Goal: Task Accomplishment & Management: Manage account settings

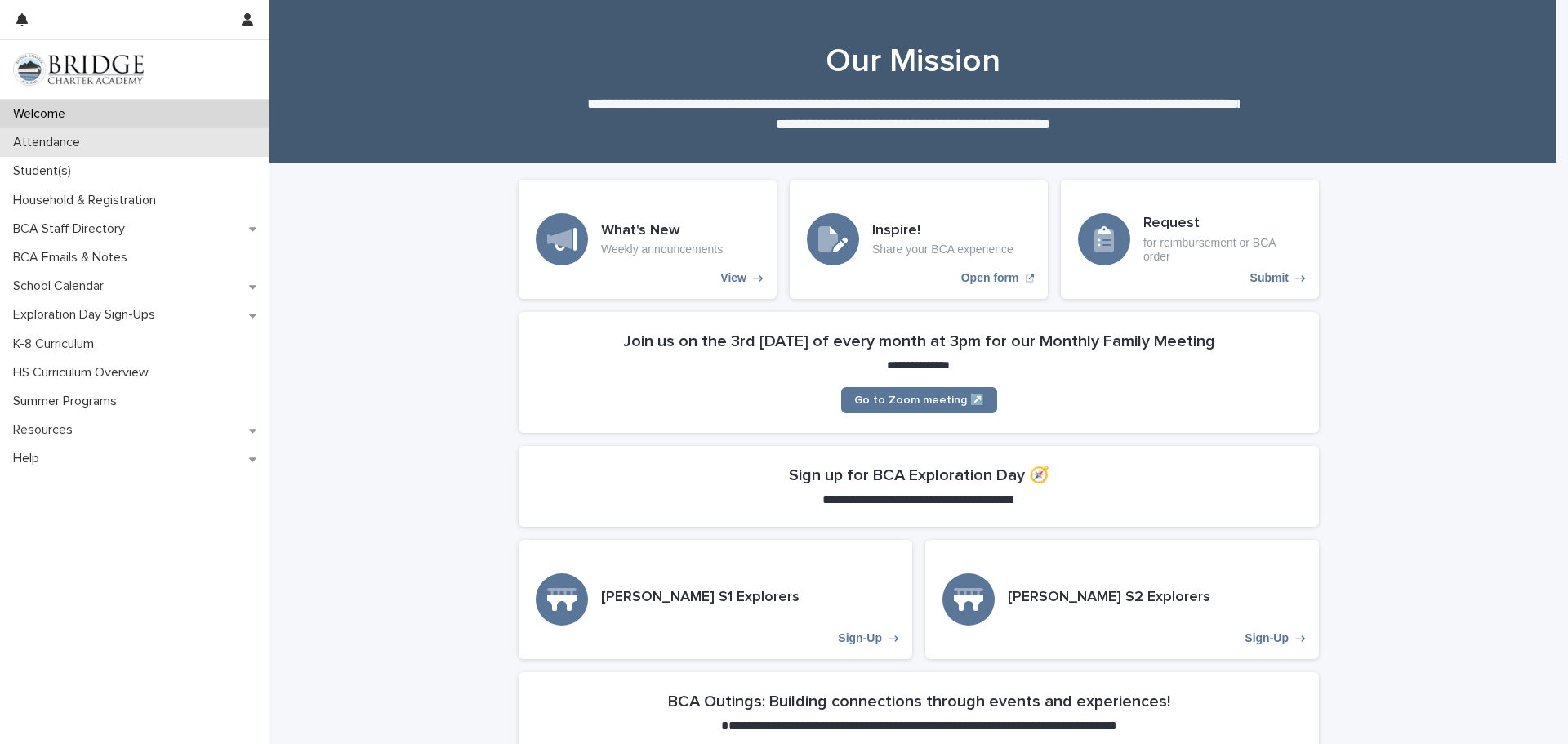
click at [86, 137] on p "Attendance" at bounding box center [50, 142] width 87 height 16
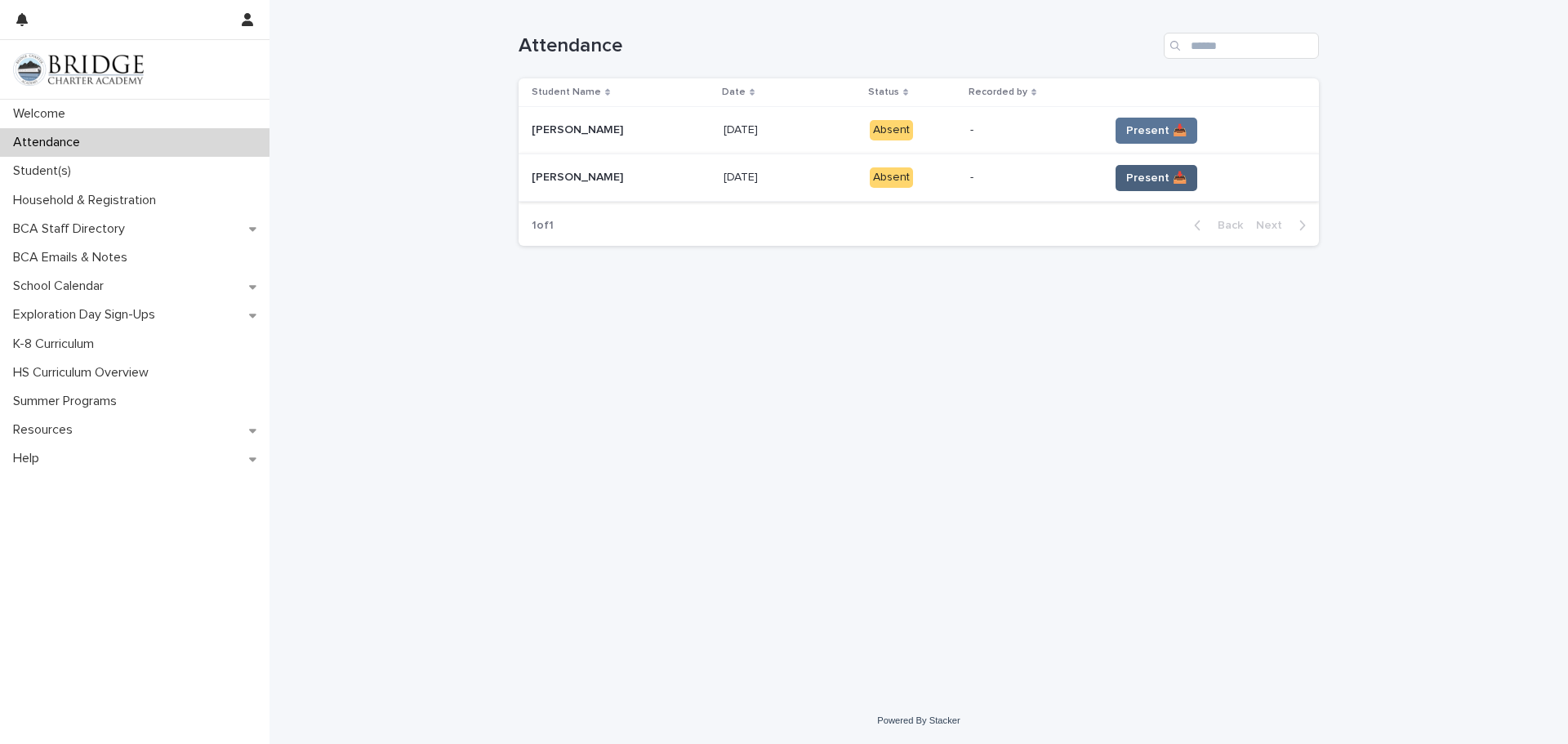
click at [1146, 181] on span "Present 📥" at bounding box center [1156, 178] width 61 height 16
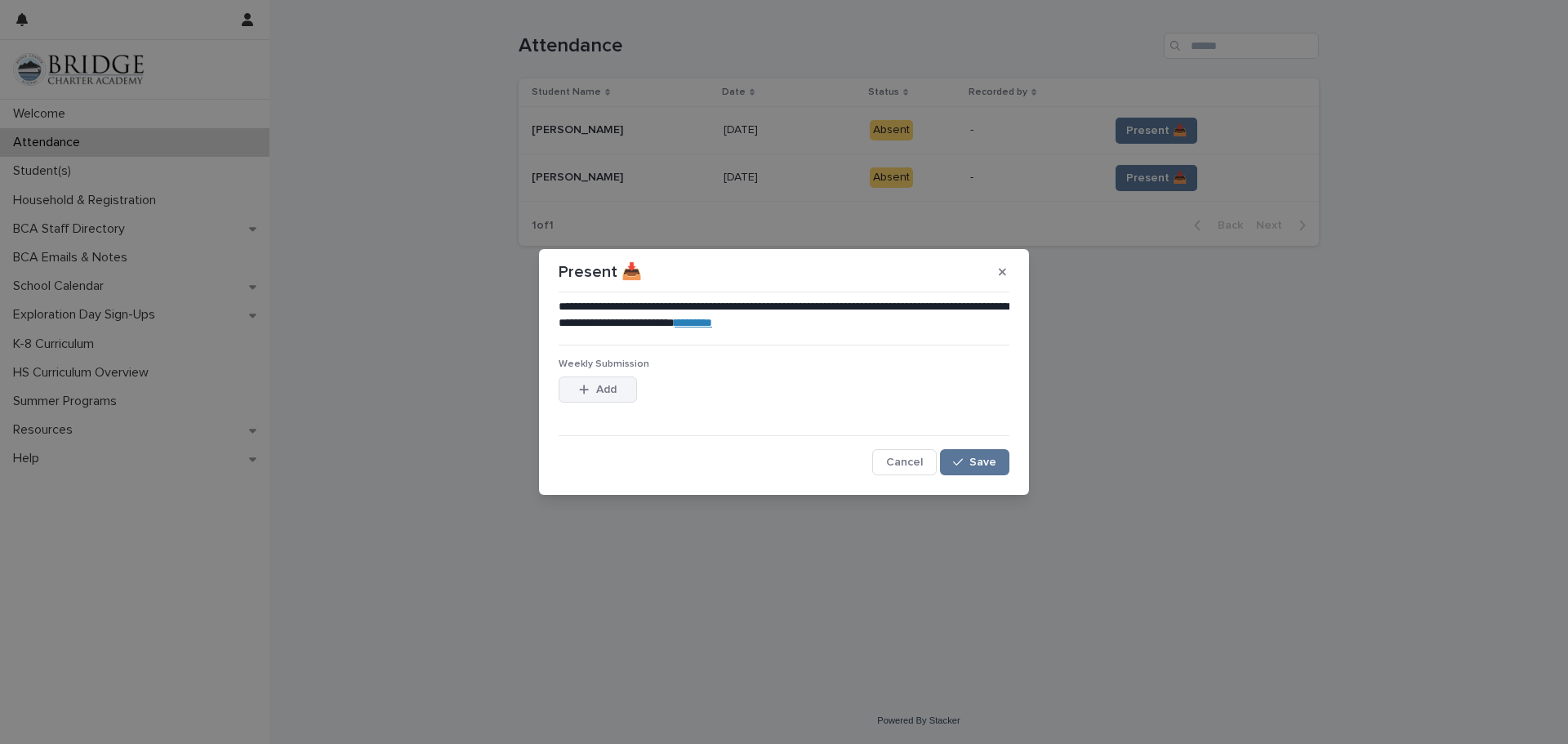
click at [594, 396] on button "Add" at bounding box center [597, 389] width 79 height 26
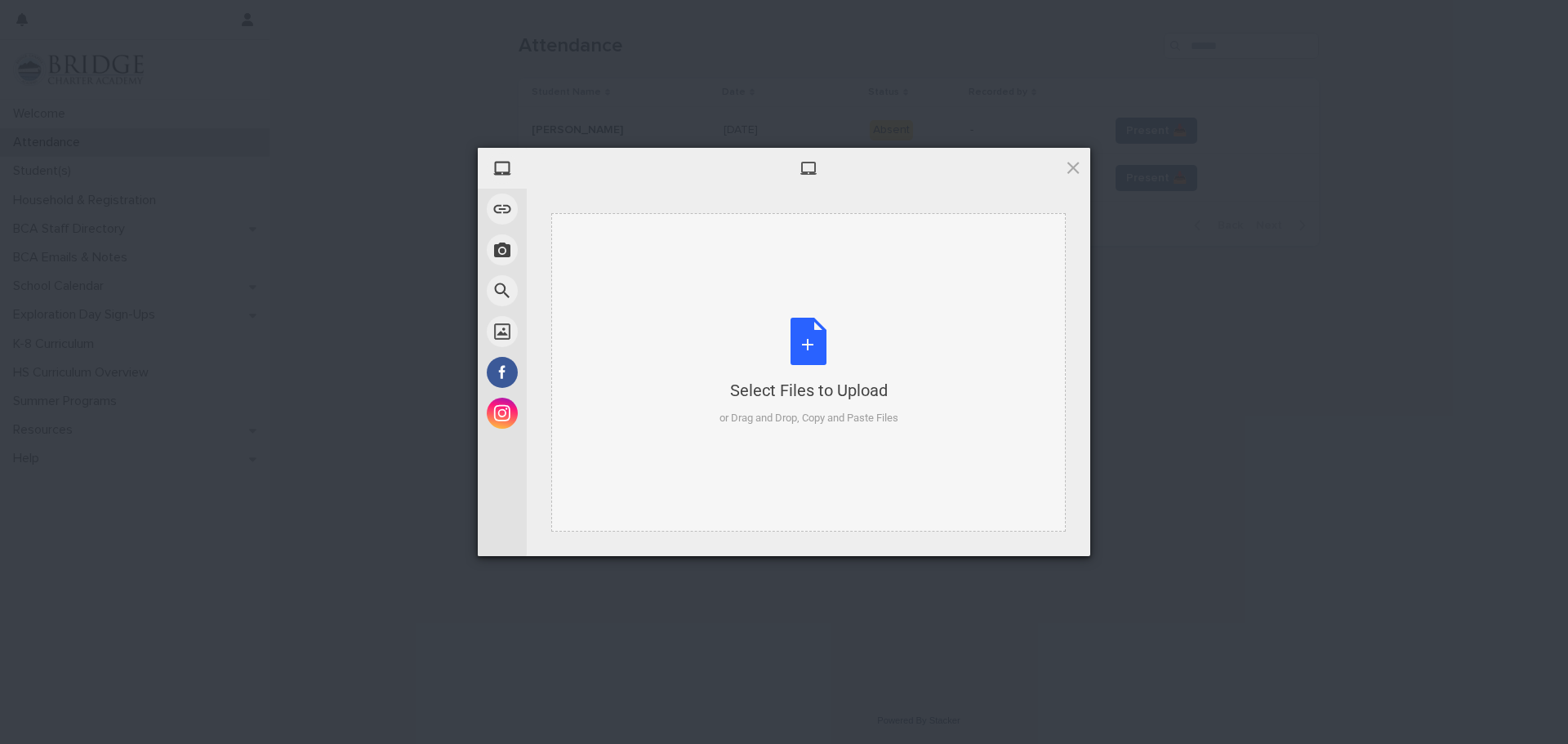
click at [802, 354] on div "Select Files to Upload or Drag and Drop, Copy and Paste Files" at bounding box center [809, 371] width 179 height 108
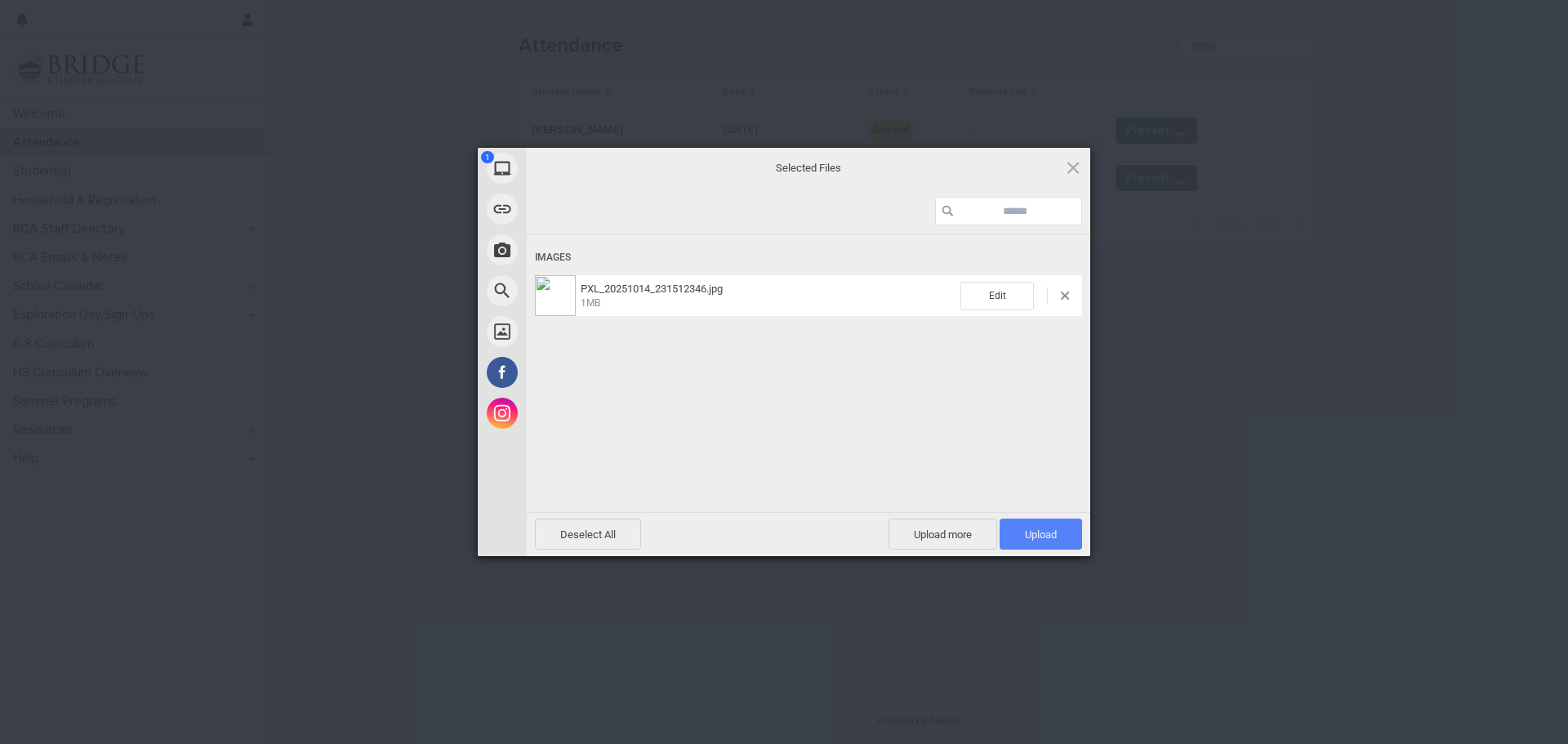
click at [1056, 537] on span "Upload 1" at bounding box center [1041, 534] width 32 height 12
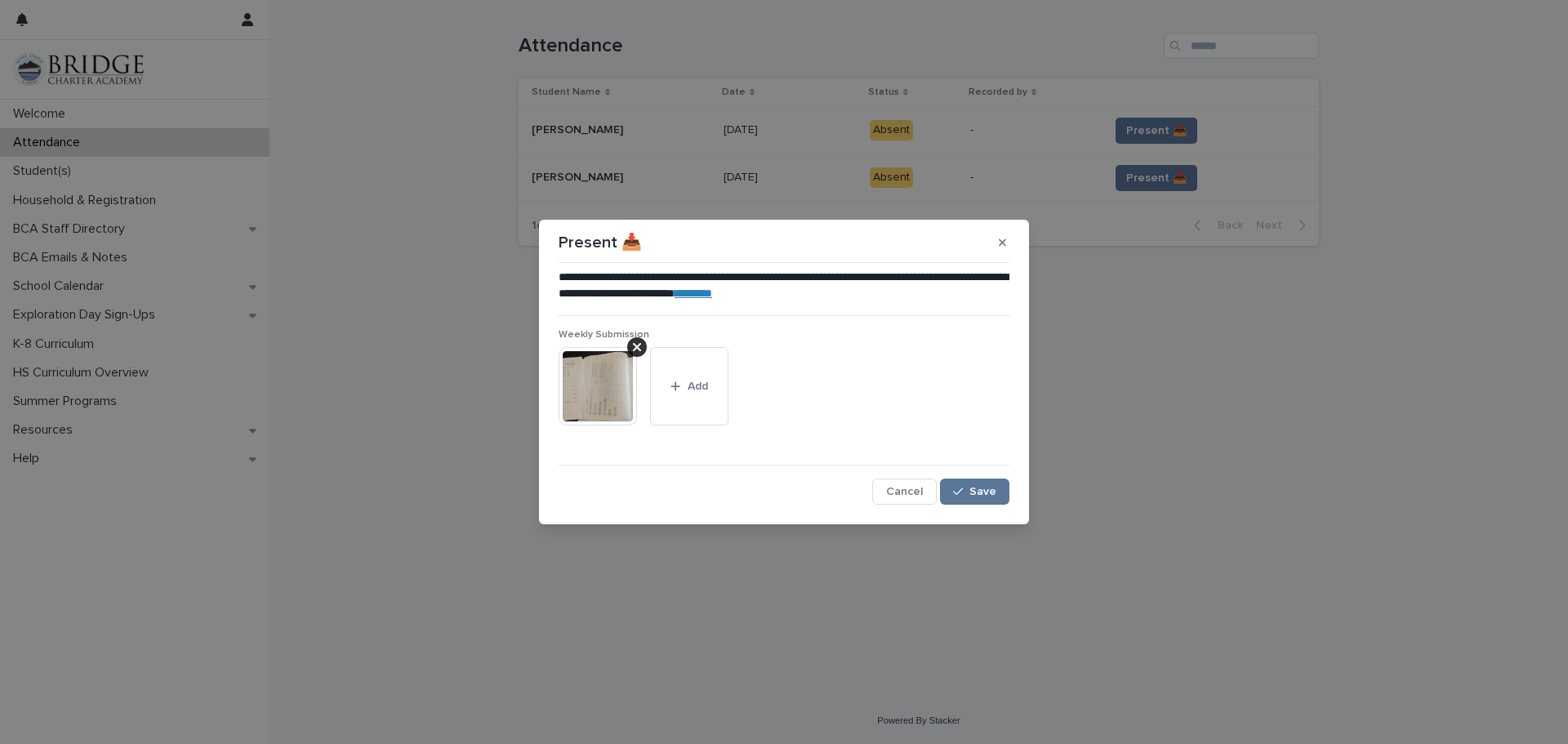
click at [712, 288] on link "********" at bounding box center [693, 292] width 38 height 11
click at [978, 491] on span "Save" at bounding box center [982, 490] width 27 height 11
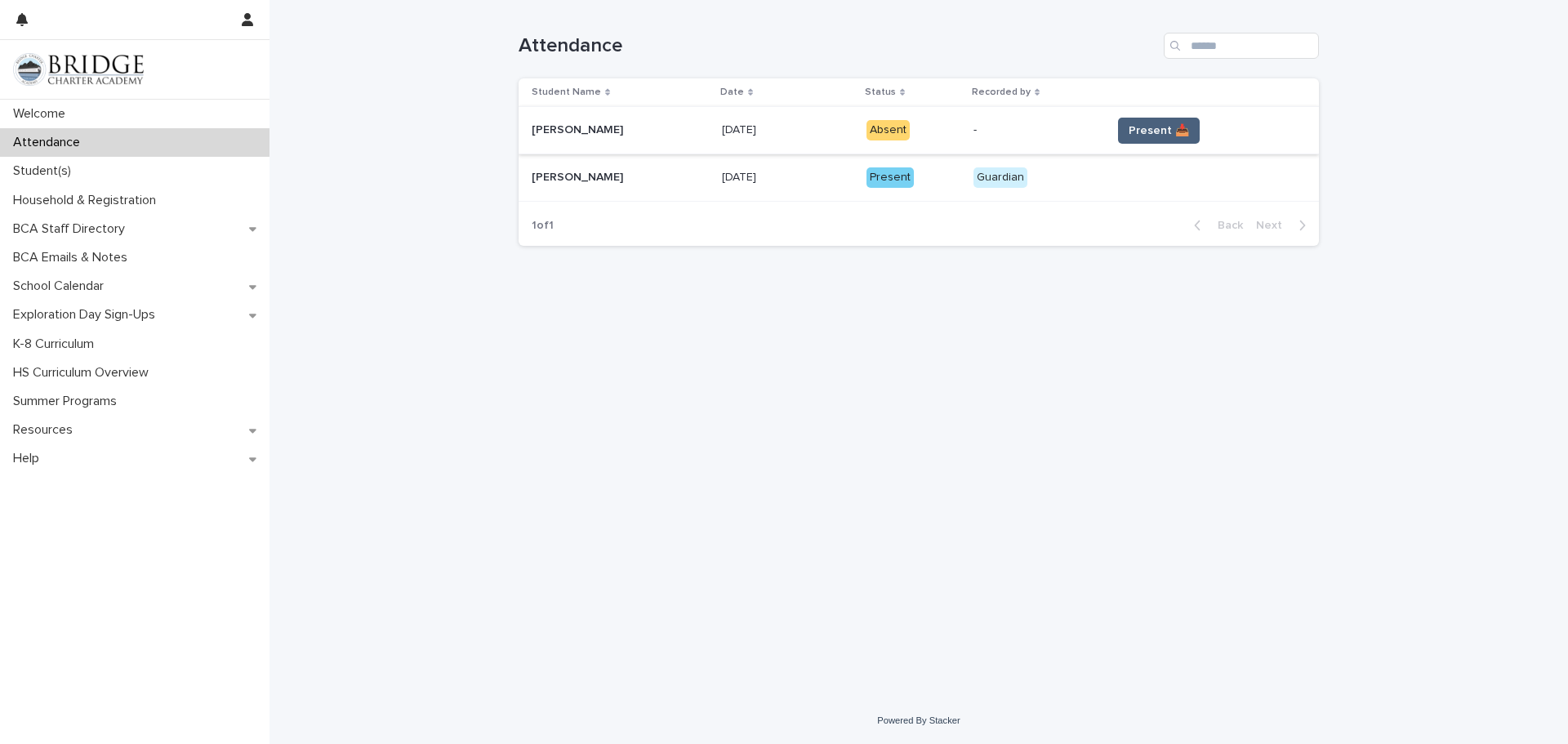
click at [1145, 134] on span "Present 📥" at bounding box center [1158, 130] width 61 height 16
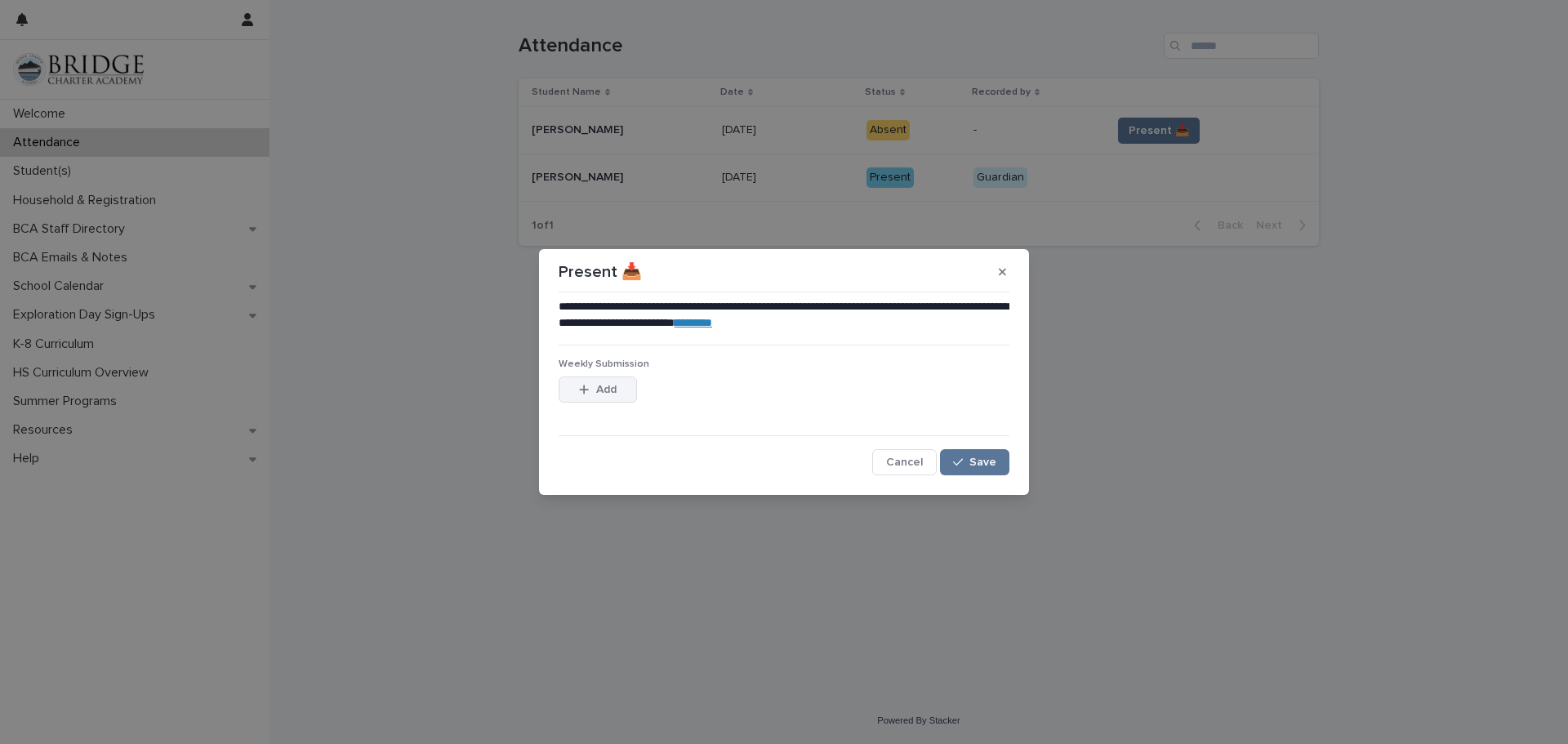
click at [600, 392] on span "Add" at bounding box center [606, 389] width 21 height 11
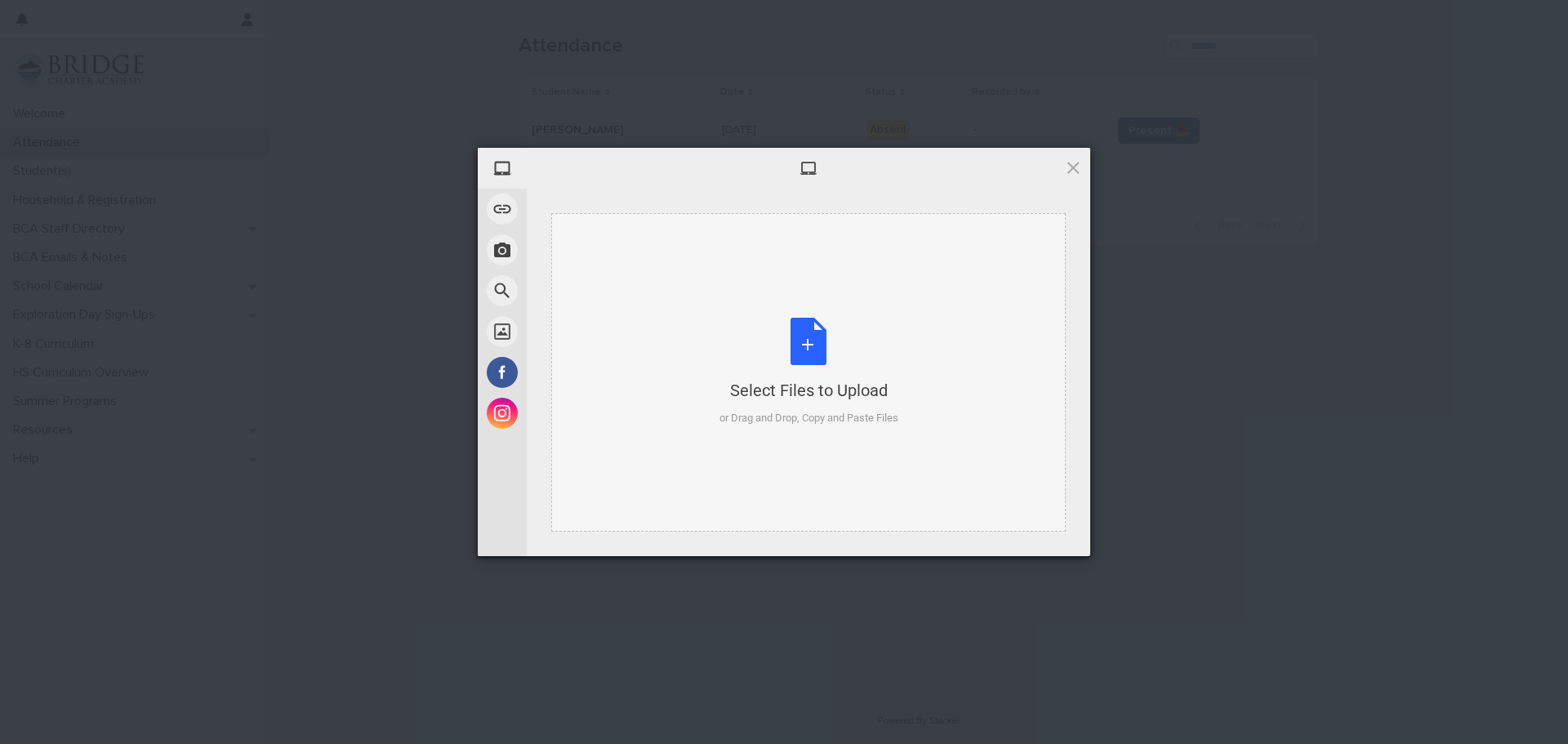
click at [803, 343] on div "Select Files to Upload or Drag and Drop, Copy and Paste Files" at bounding box center [809, 371] width 179 height 108
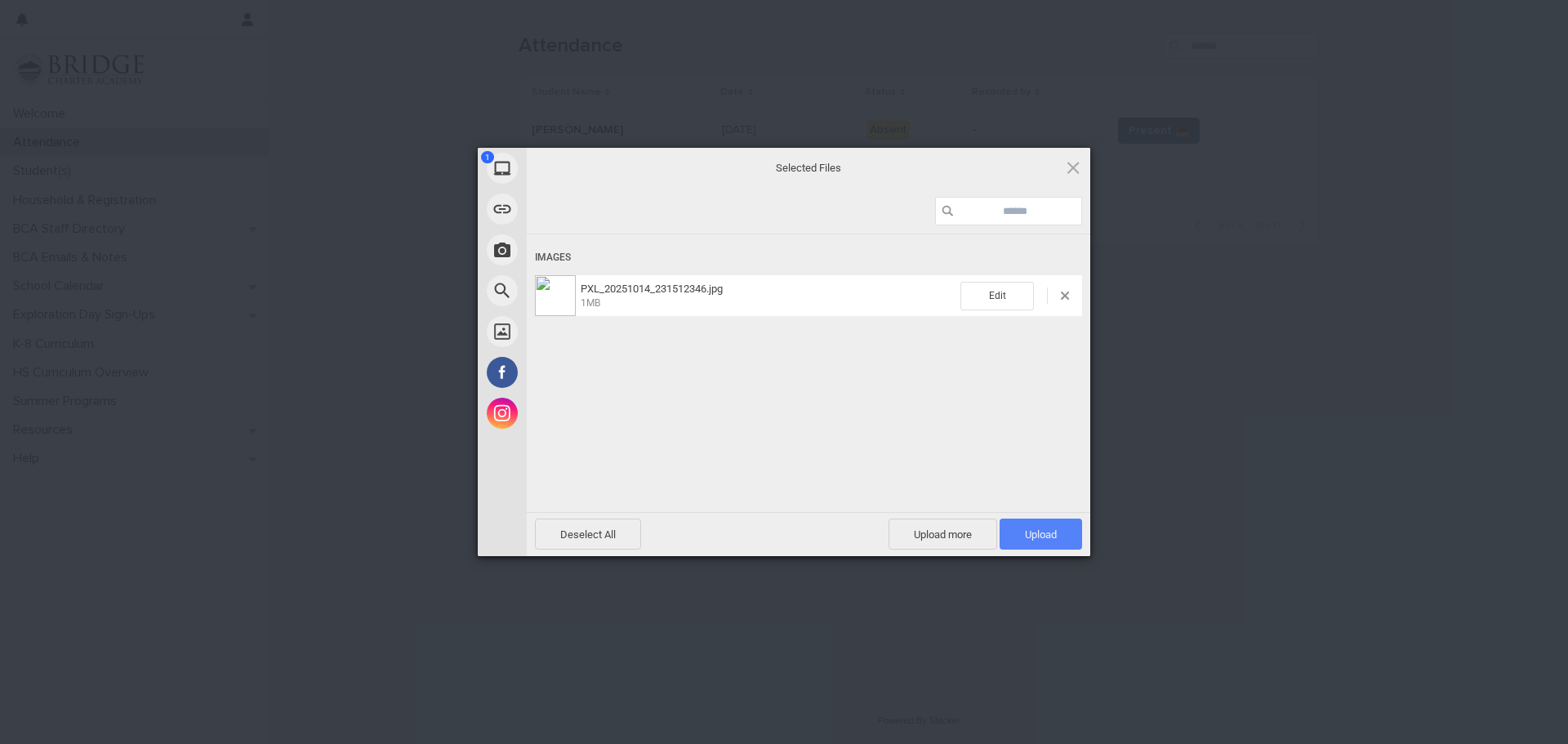
click at [1049, 541] on span "Upload 1" at bounding box center [1041, 533] width 83 height 31
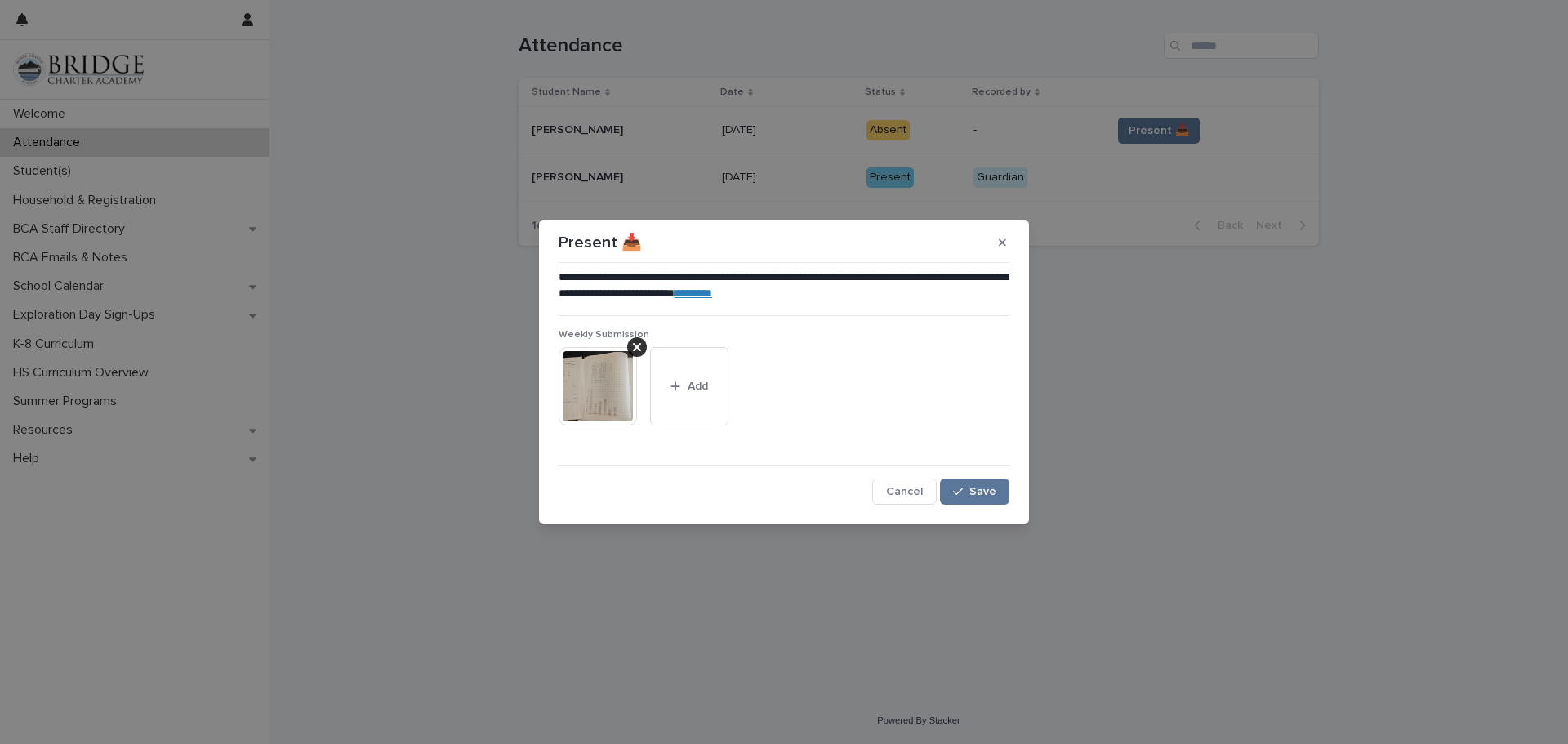
click at [598, 376] on img at bounding box center [597, 386] width 79 height 79
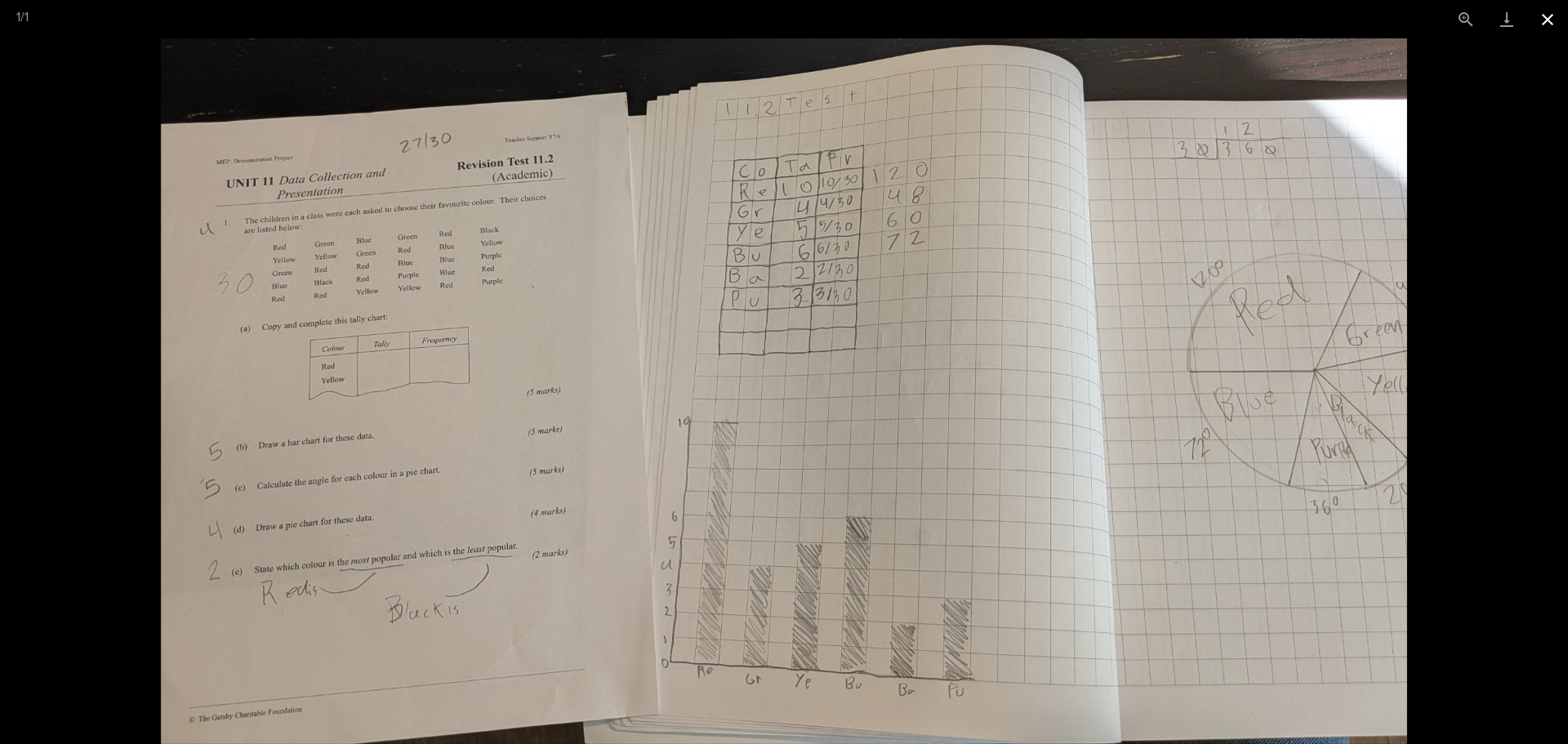
click at [1555, 20] on button "Close gallery" at bounding box center [1547, 19] width 41 height 39
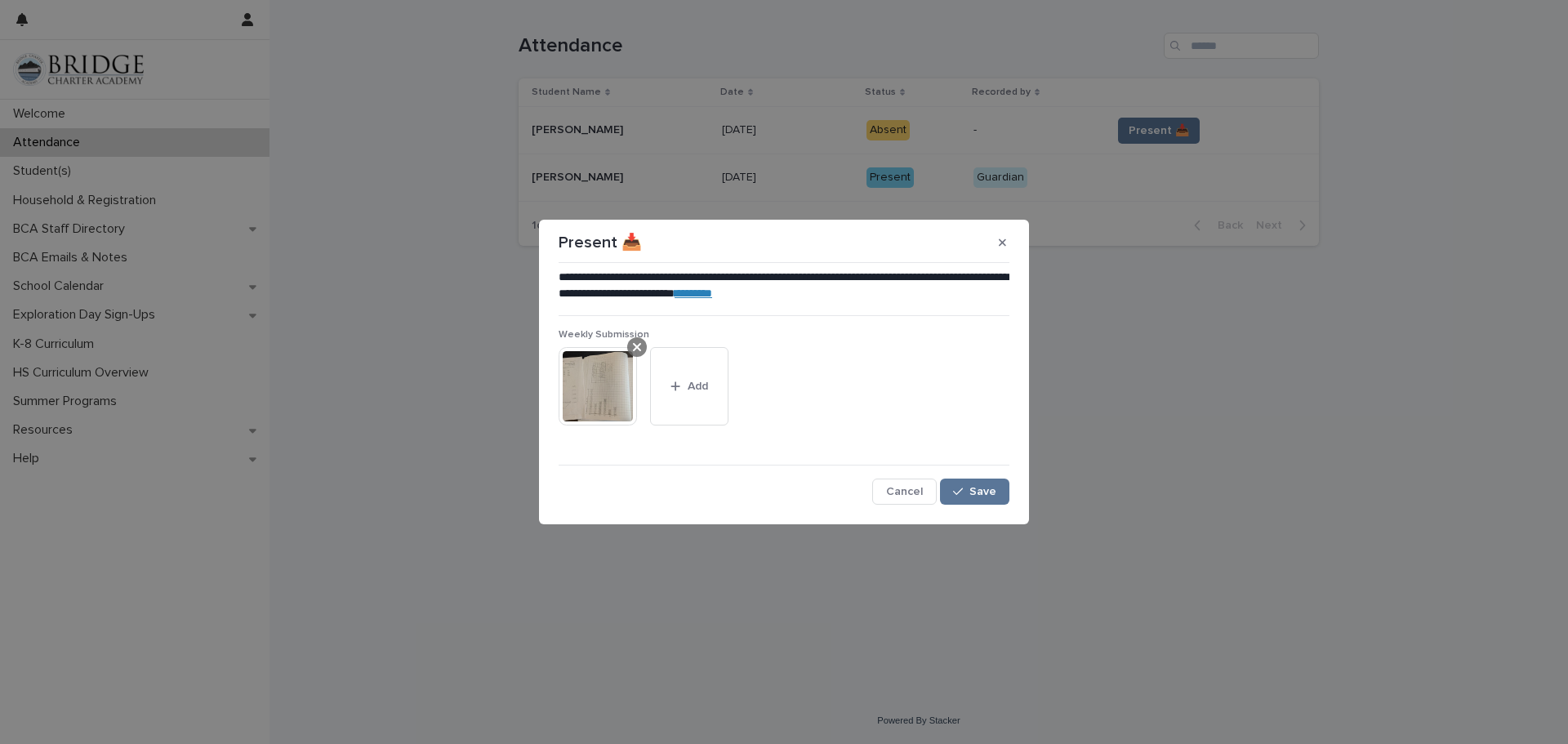
click at [634, 344] on icon at bounding box center [637, 347] width 8 height 8
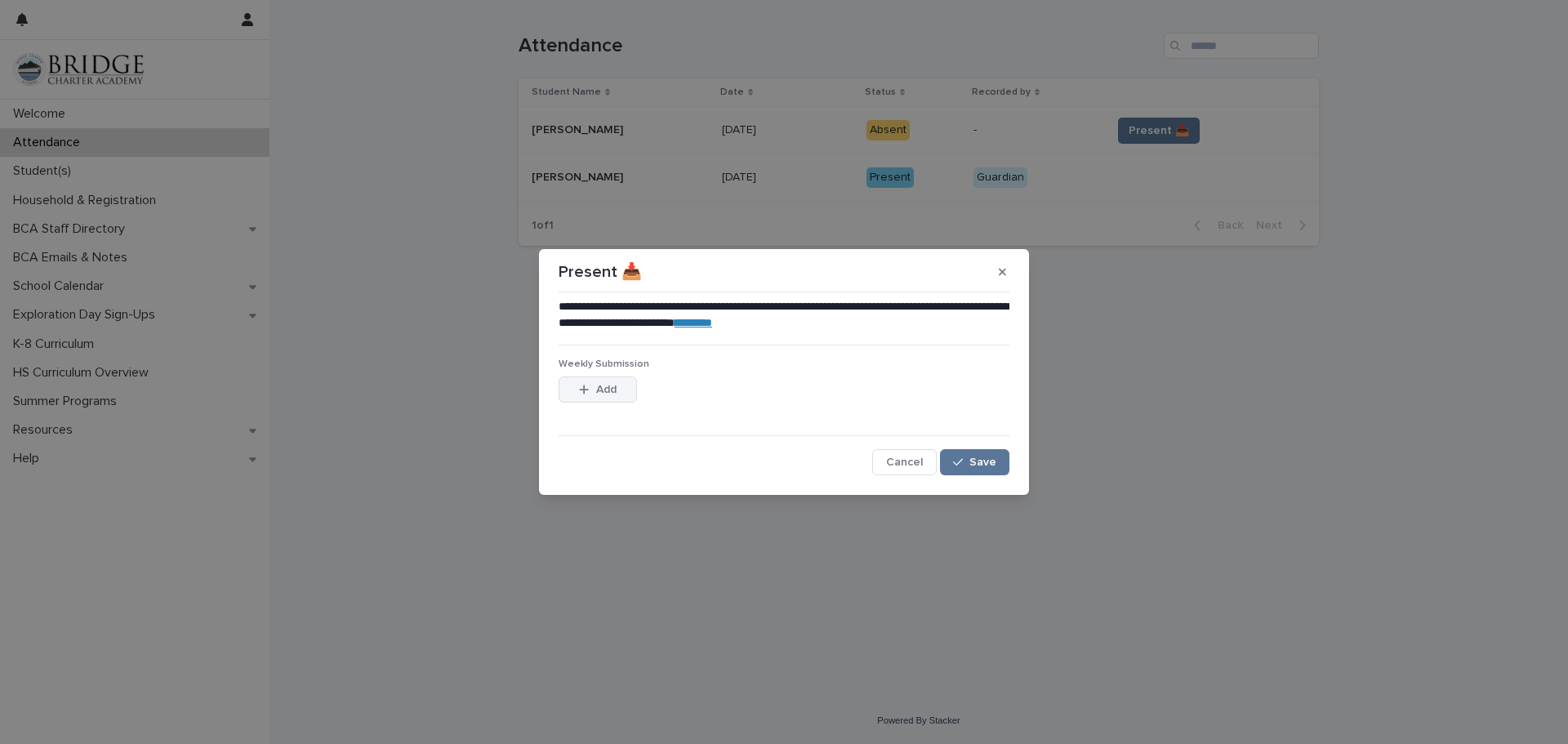
click at [593, 393] on div "button" at bounding box center [587, 389] width 16 height 11
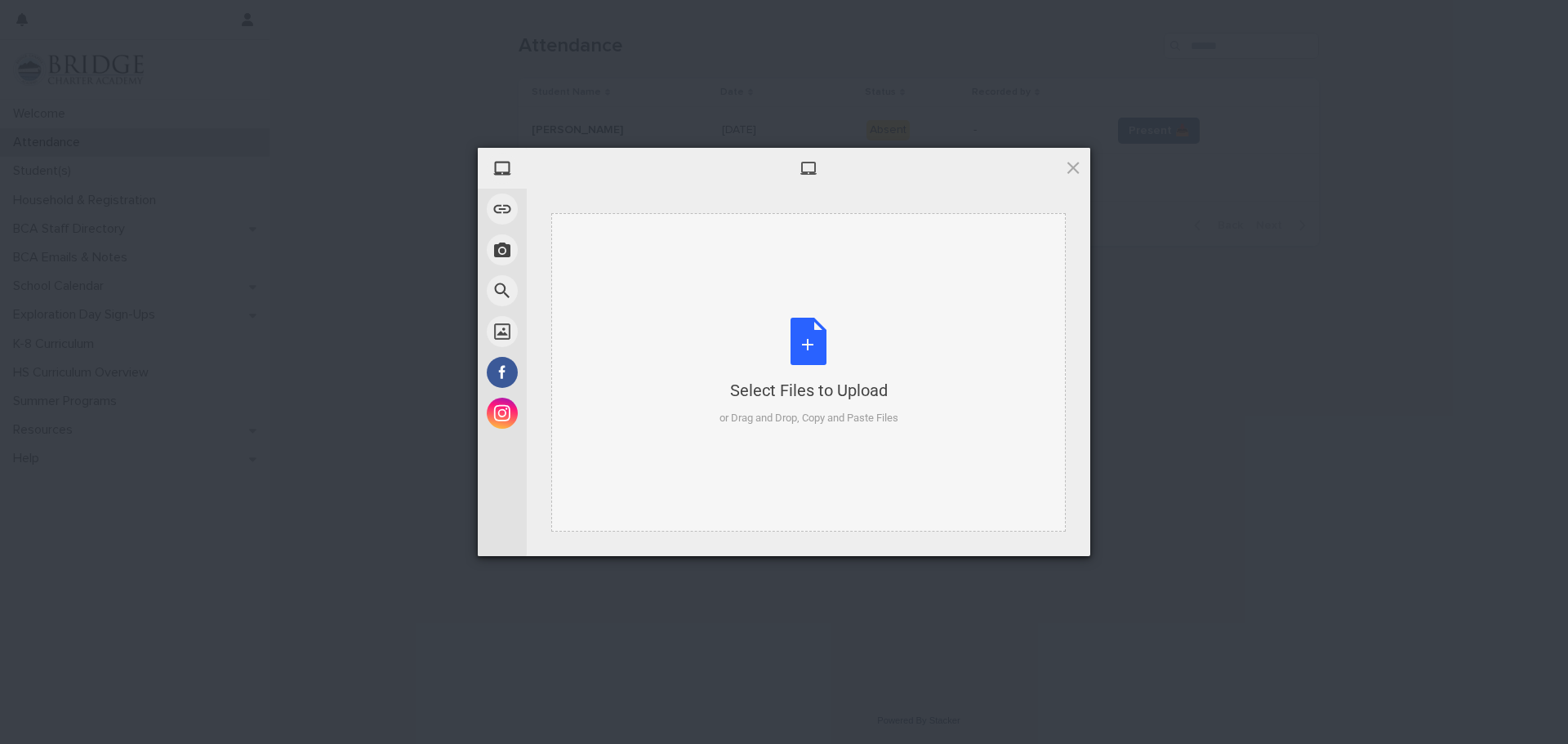
click at [816, 339] on div "Select Files to Upload or Drag and Drop, Copy and Paste Files" at bounding box center [809, 371] width 179 height 108
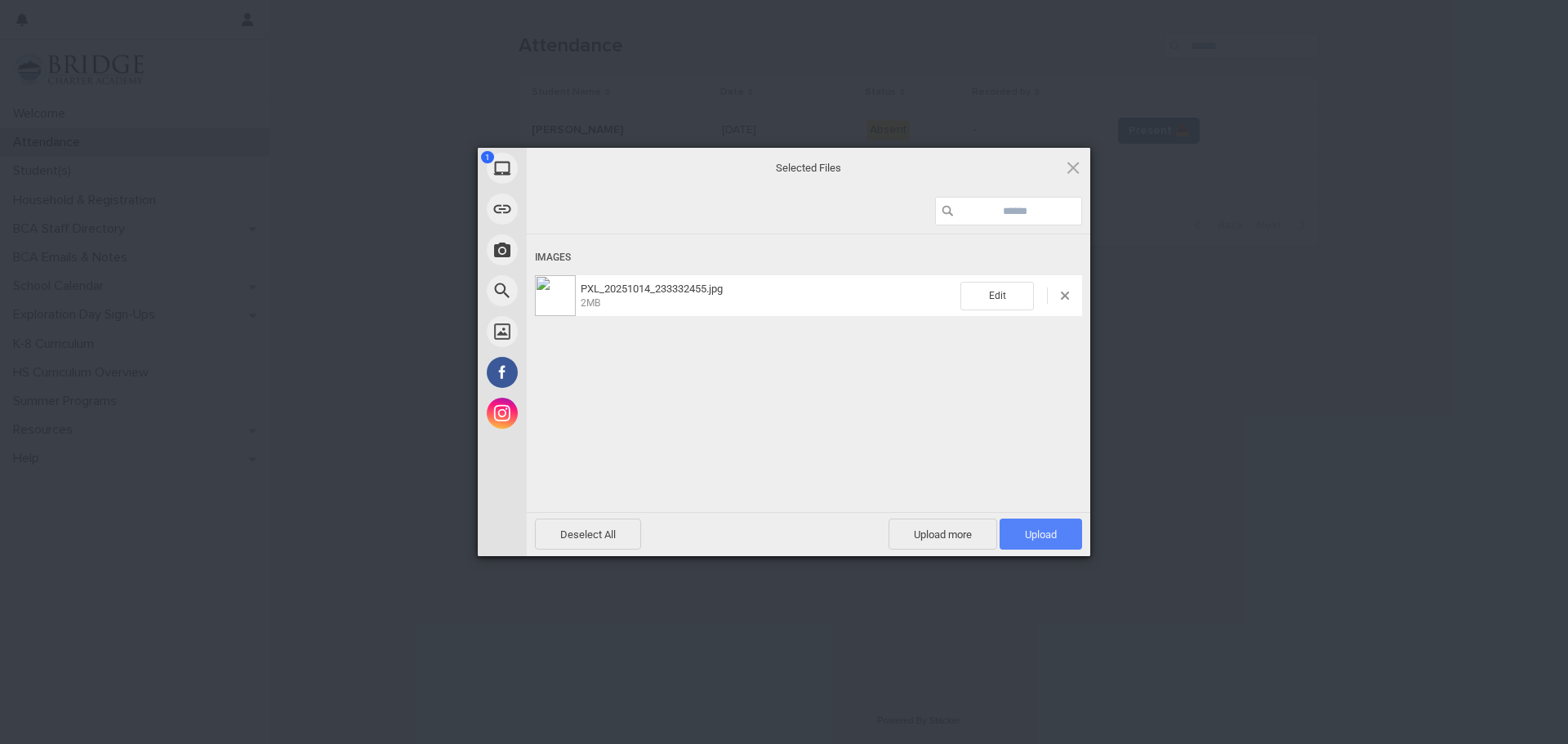
click at [1026, 536] on span "Upload 1" at bounding box center [1041, 534] width 32 height 12
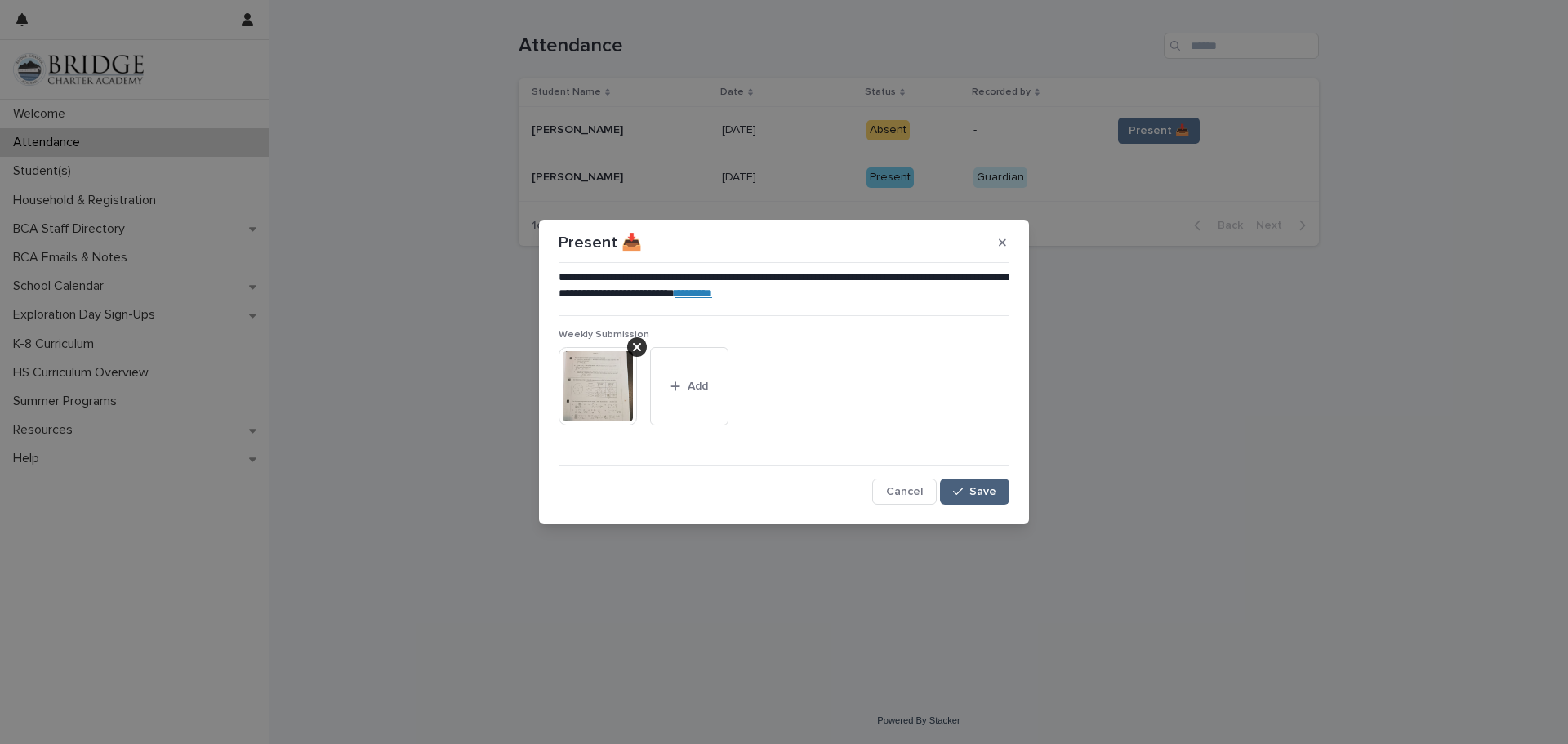
click at [963, 490] on icon "button" at bounding box center [958, 490] width 10 height 11
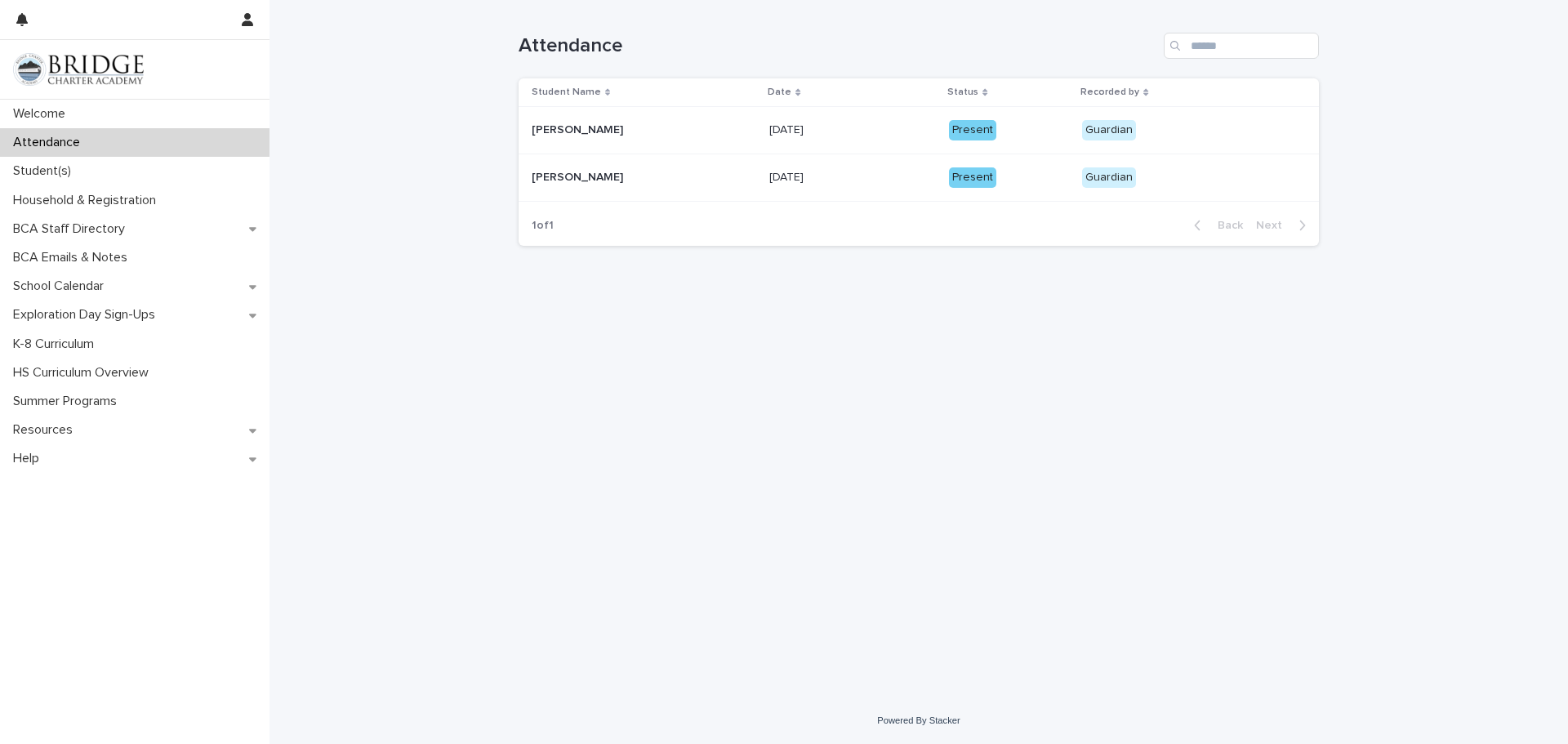
drag, startPoint x: 448, startPoint y: 206, endPoint x: 367, endPoint y: 93, distance: 139.0
click at [433, 191] on div "Loading... Saving… Loading... Saving… Attendance Student Name Date Status Recor…" at bounding box center [918, 348] width 1298 height 697
click at [1030, 2] on div "Attendance" at bounding box center [918, 39] width 800 height 79
click at [949, 129] on div "Present" at bounding box center [973, 130] width 48 height 21
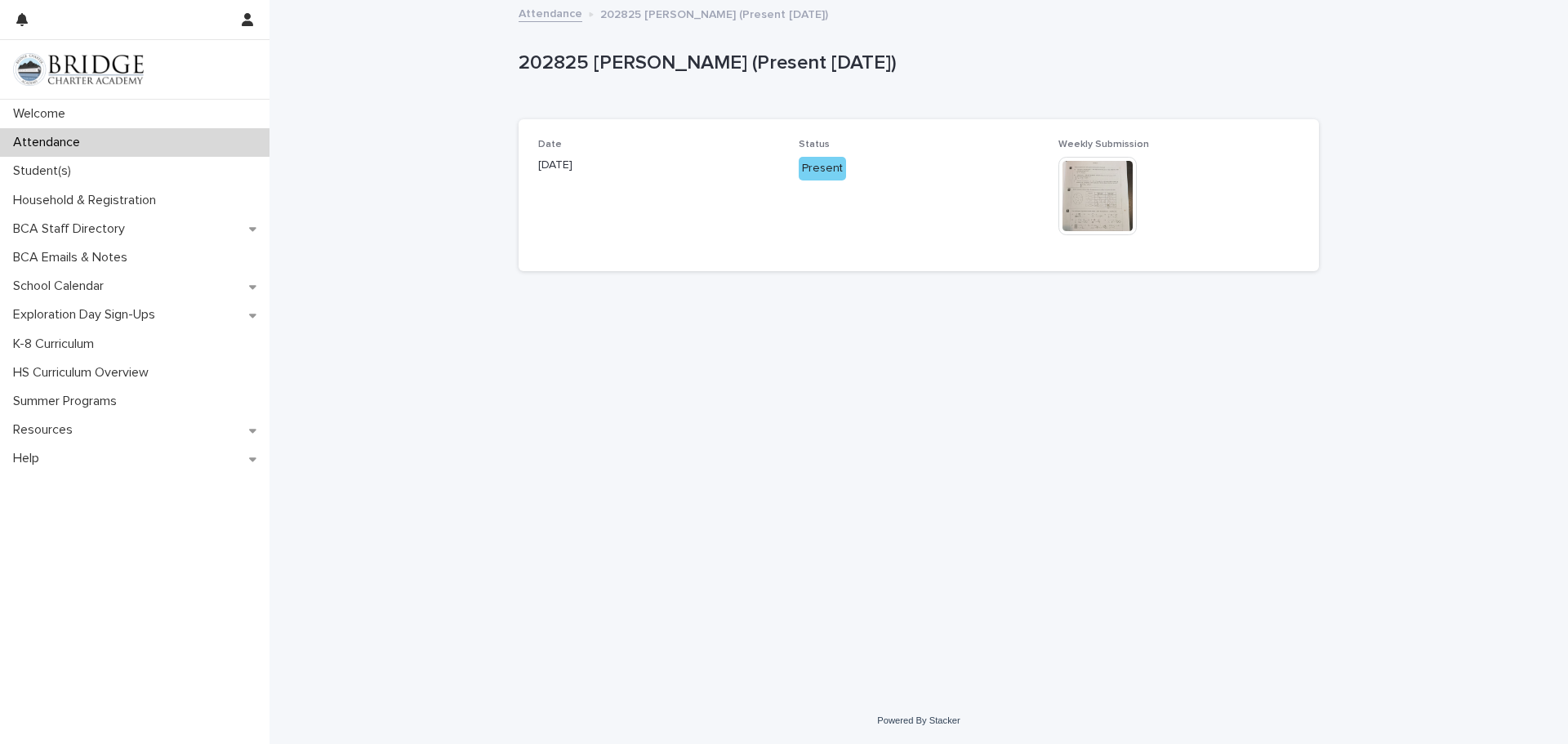
click at [998, 208] on span "Status Present" at bounding box center [919, 195] width 241 height 112
click at [1110, 186] on img at bounding box center [1097, 196] width 79 height 79
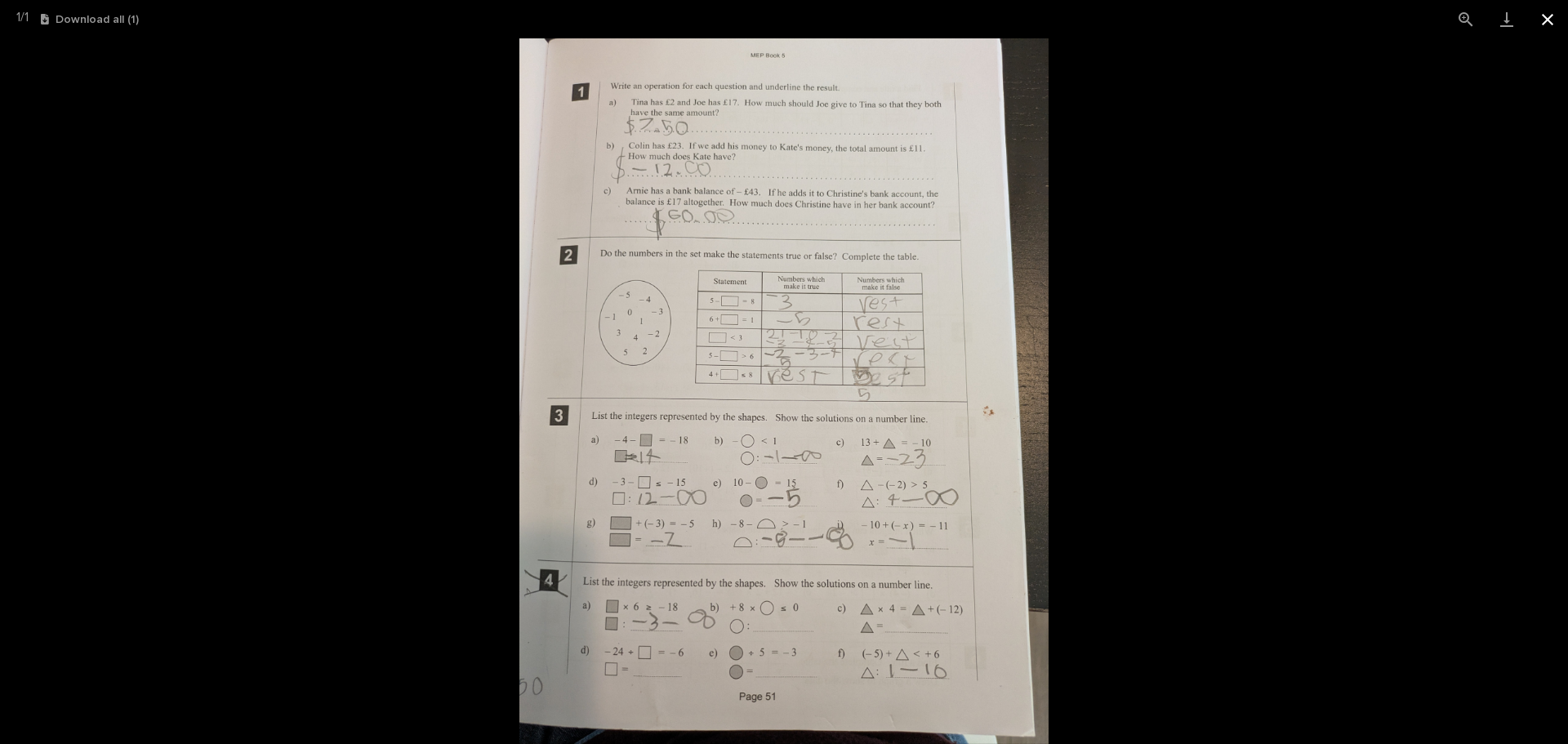
click at [1553, 16] on button "Close gallery" at bounding box center [1547, 19] width 41 height 39
